Goal: Information Seeking & Learning: Find specific fact

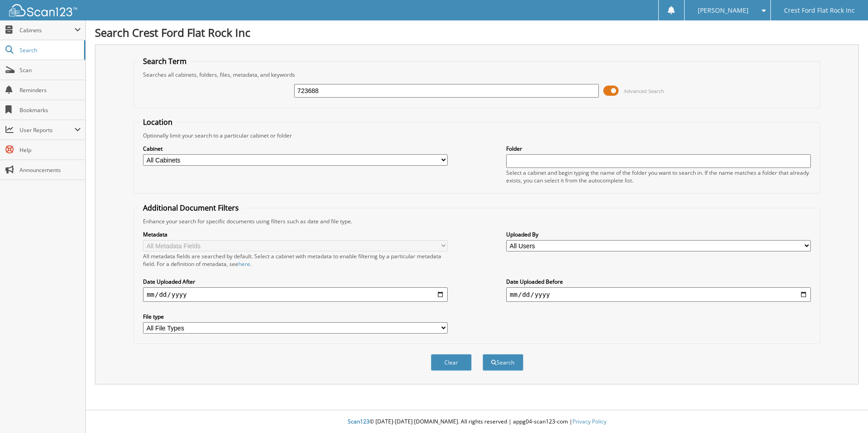
type input "723688"
click at [483, 354] on button "Search" at bounding box center [503, 362] width 41 height 17
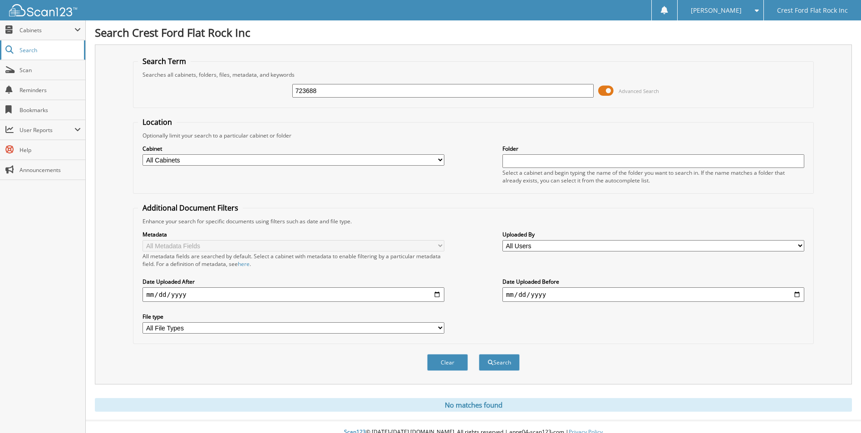
click at [28, 48] on span "Search" at bounding box center [50, 50] width 60 height 8
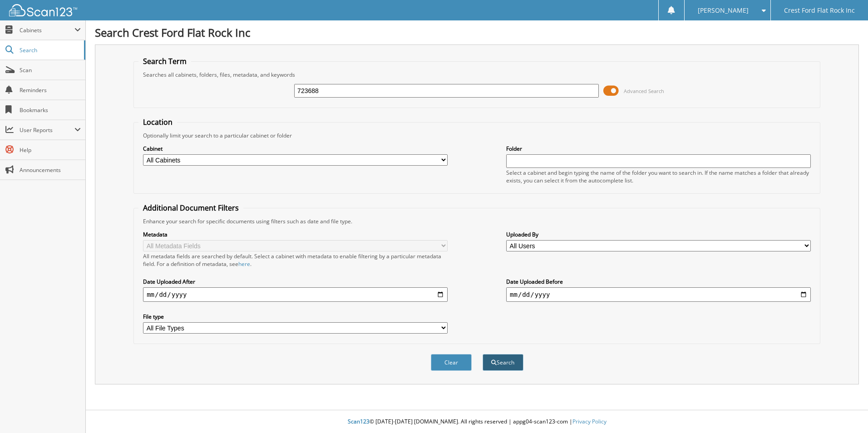
type input "723688"
click at [506, 364] on button "Search" at bounding box center [503, 362] width 41 height 17
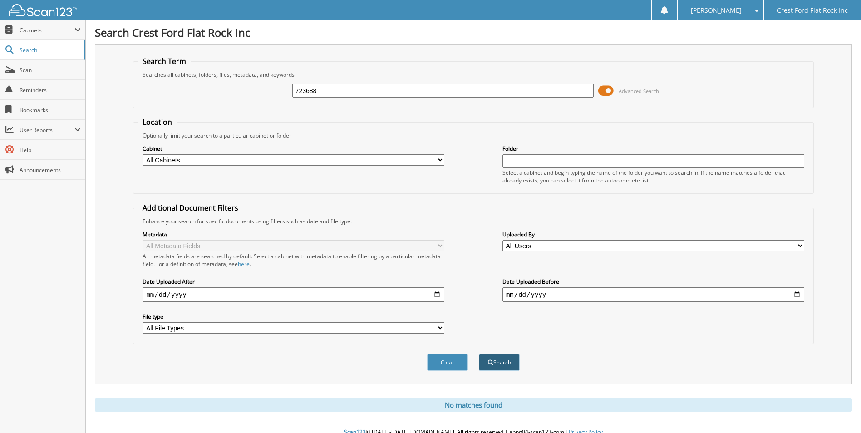
click at [493, 357] on button "Search" at bounding box center [499, 362] width 41 height 17
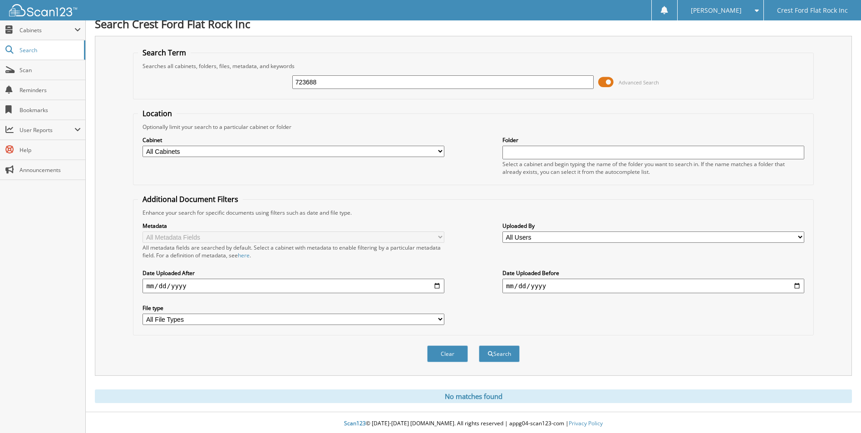
scroll to position [11, 0]
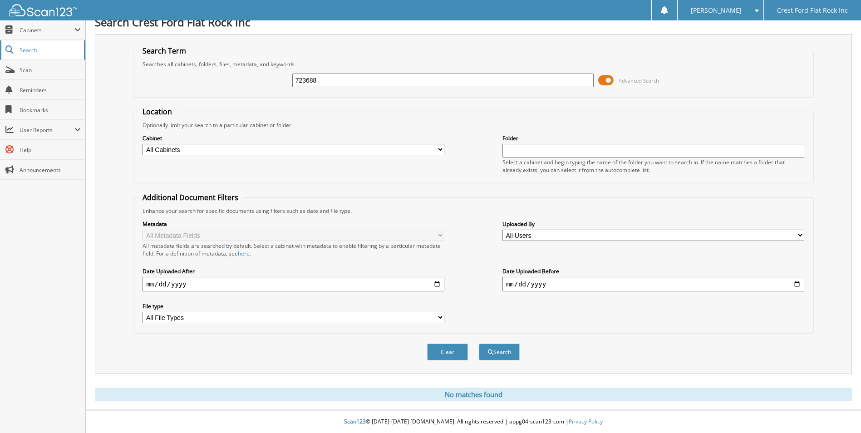
click at [16, 51] on link "Search" at bounding box center [42, 50] width 85 height 20
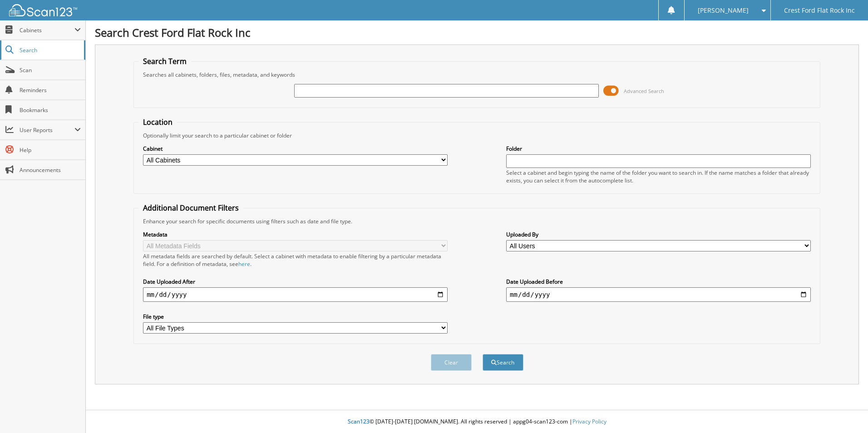
click at [37, 52] on span "Search" at bounding box center [50, 50] width 60 height 8
click at [38, 52] on span "Search" at bounding box center [50, 50] width 60 height 8
click at [39, 33] on span "Cabinets" at bounding box center [47, 30] width 55 height 8
click at [39, 53] on span "My Company" at bounding box center [47, 50] width 67 height 8
